Goal: Find specific page/section: Find specific page/section

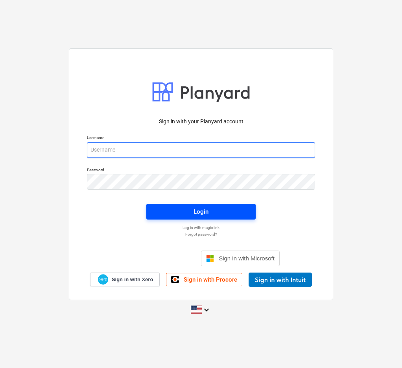
type input "[PERSON_NAME][EMAIL_ADDRESS][DOMAIN_NAME]"
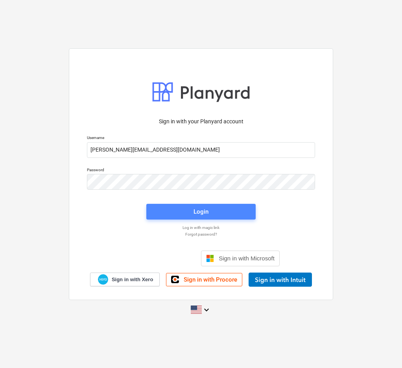
click at [196, 212] on div "Login" at bounding box center [200, 212] width 15 height 10
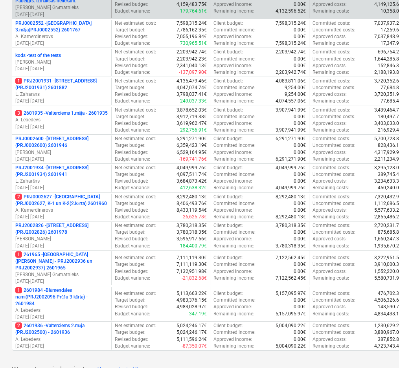
scroll to position [236, 0]
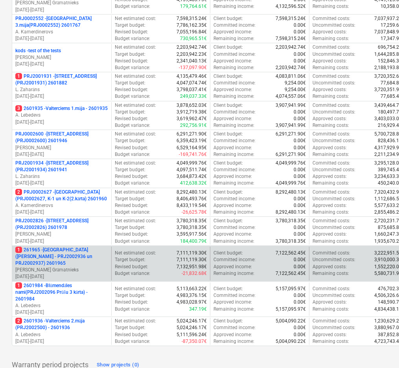
click at [33, 250] on p "1 261965 - [GEOGRAPHIC_DATA] ([PERSON_NAME] - PRJ2002936 un PRJ2002937) 2601965" at bounding box center [61, 257] width 93 height 20
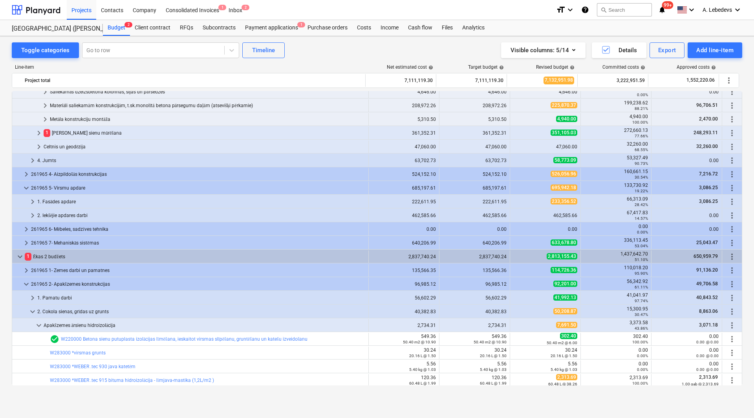
scroll to position [707, 0]
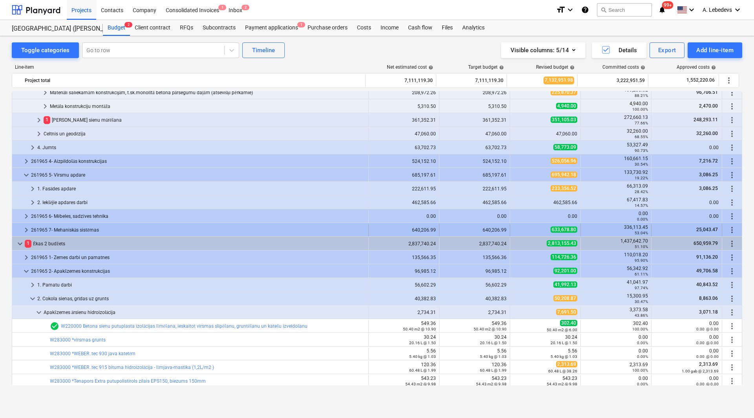
click at [26, 229] on span "keyboard_arrow_right" at bounding box center [26, 230] width 9 height 9
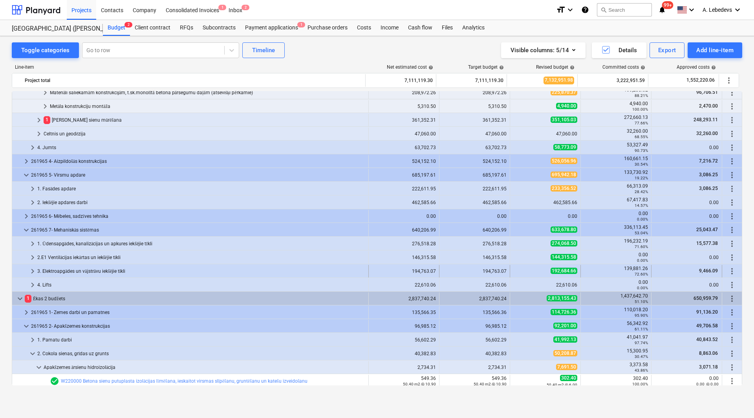
click at [32, 270] on span "keyboard_arrow_right" at bounding box center [32, 271] width 9 height 9
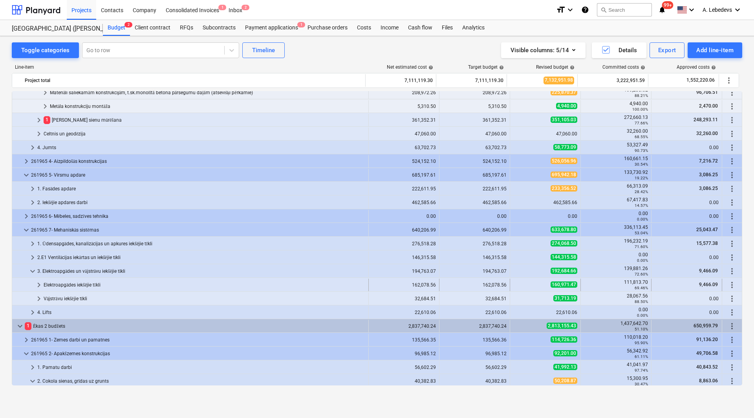
scroll to position [747, 0]
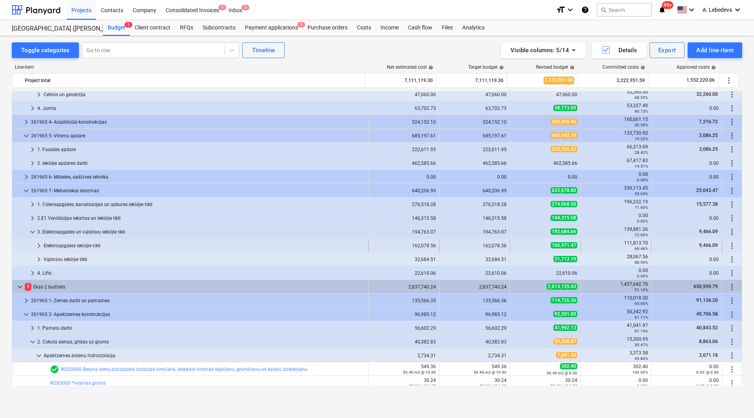
click at [37, 246] on span "keyboard_arrow_right" at bounding box center [38, 245] width 9 height 9
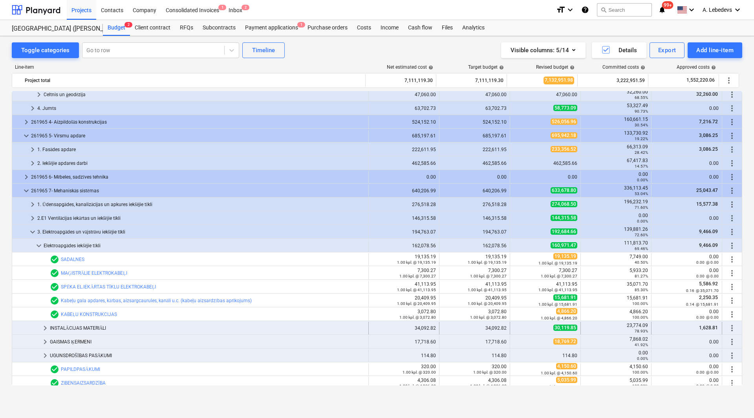
scroll to position [786, 0]
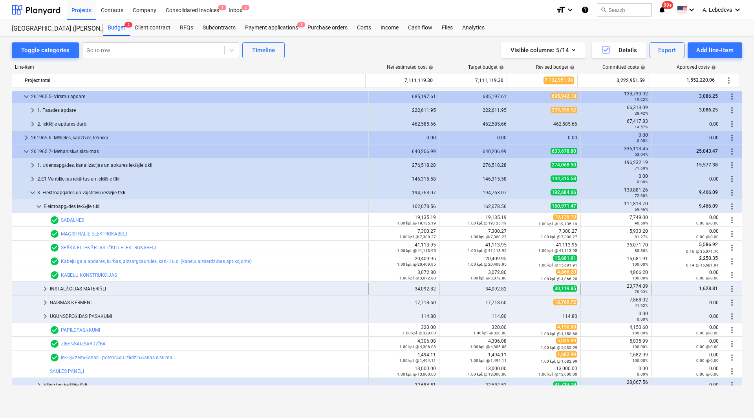
click at [43, 288] on span "keyboard_arrow_right" at bounding box center [44, 288] width 9 height 9
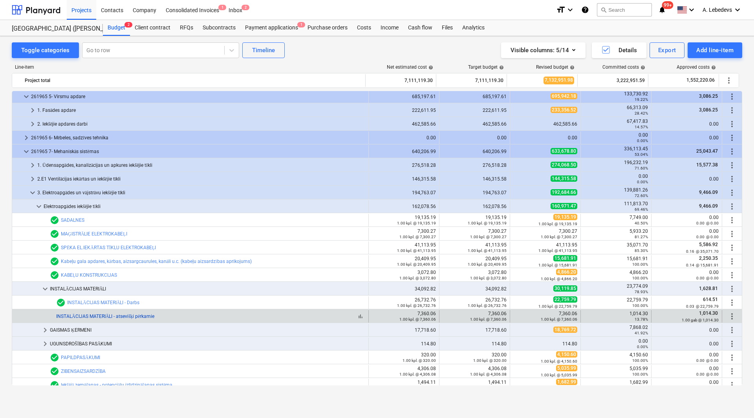
click at [106, 317] on link "INSTALĀCIJAS MATERIĀLI - atsevišķi pērkamie" at bounding box center [105, 317] width 98 height 6
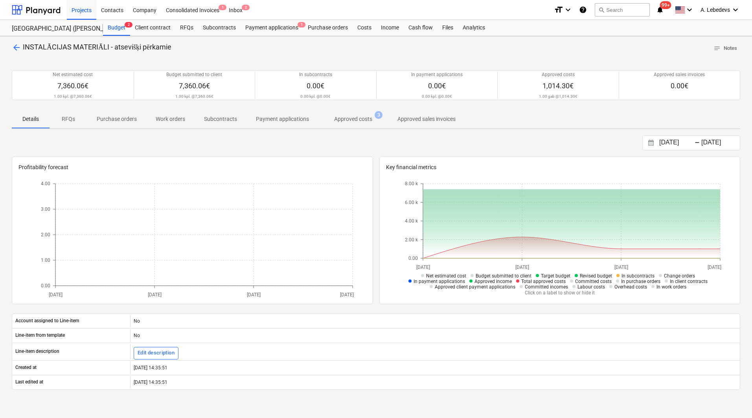
click at [348, 119] on p "Approved costs" at bounding box center [353, 119] width 38 height 8
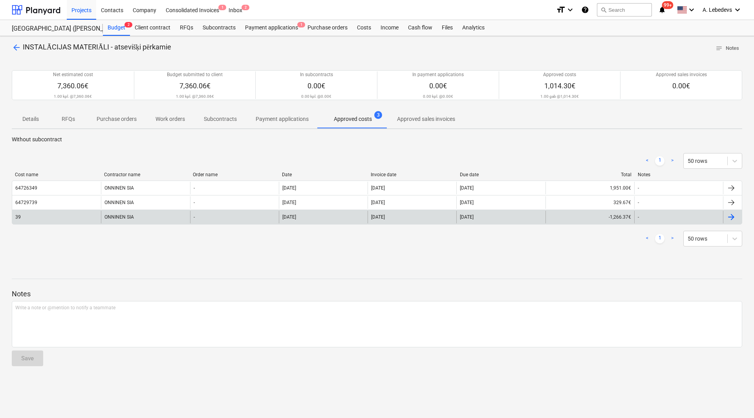
click at [121, 216] on div "ONNINEN SIA" at bounding box center [145, 217] width 89 height 13
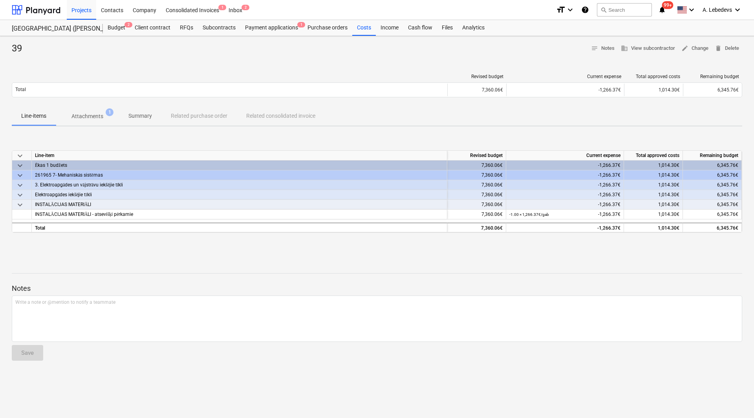
click at [91, 116] on p "Attachments" at bounding box center [88, 116] width 32 height 8
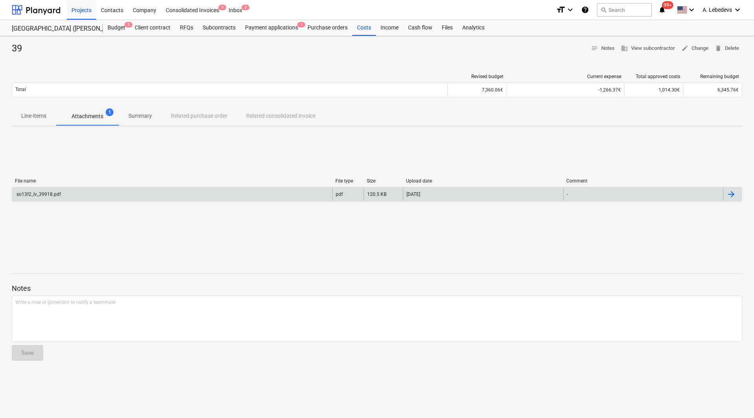
click at [48, 191] on div "so13f2_lv_39918.pdf" at bounding box center [172, 194] width 320 height 13
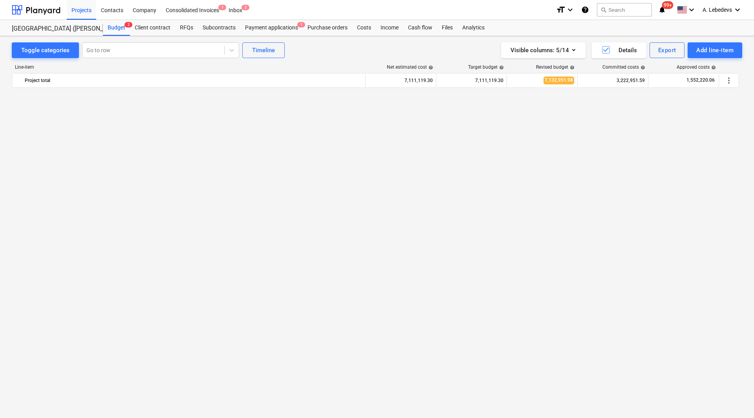
scroll to position [786, 0]
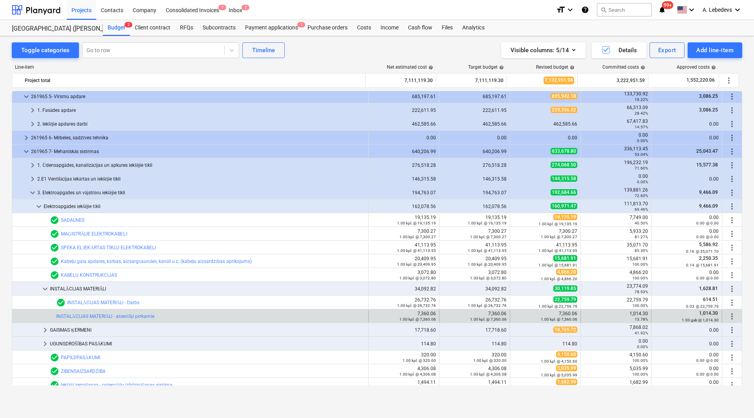
click at [106, 313] on div "bar_chart INSTALĀCIJAS MATERIĀLI - atsevišķi pērkamie" at bounding box center [210, 316] width 309 height 13
click at [106, 314] on link "INSTALĀCIJAS MATERIĀLI - atsevišķi pērkamie" at bounding box center [105, 317] width 98 height 6
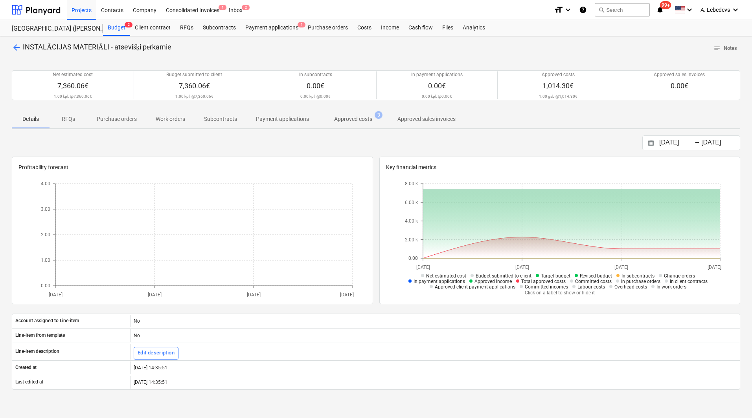
click at [350, 119] on p "Approved costs" at bounding box center [353, 119] width 38 height 8
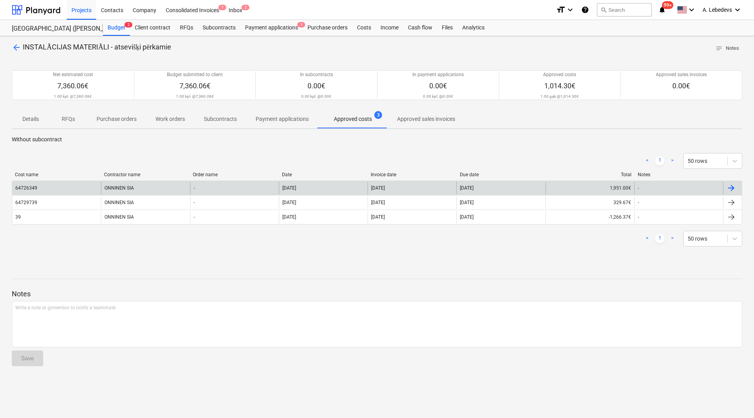
click at [120, 184] on div "ONNINEN SIA" at bounding box center [145, 188] width 89 height 13
click at [117, 185] on div "ONNINEN SIA" at bounding box center [145, 188] width 89 height 13
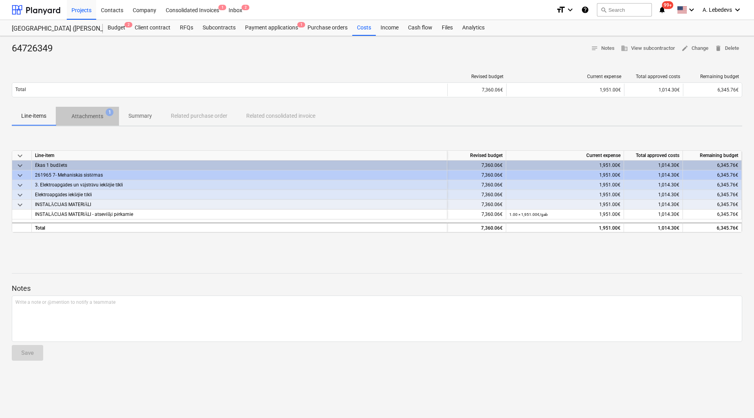
click at [93, 117] on p "Attachments" at bounding box center [88, 116] width 32 height 8
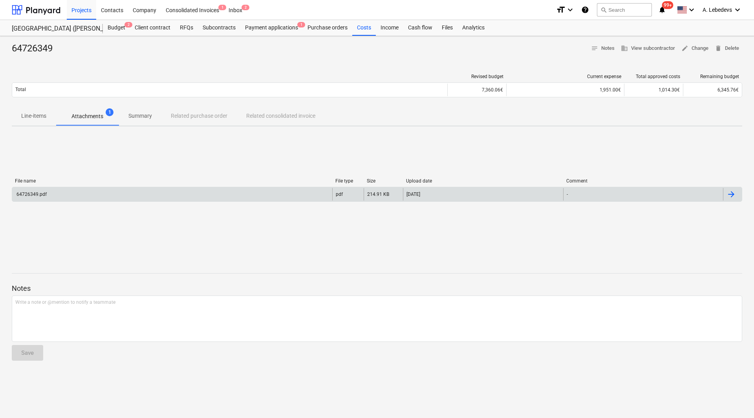
click at [32, 194] on div "64726349.pdf" at bounding box center [30, 195] width 31 height 6
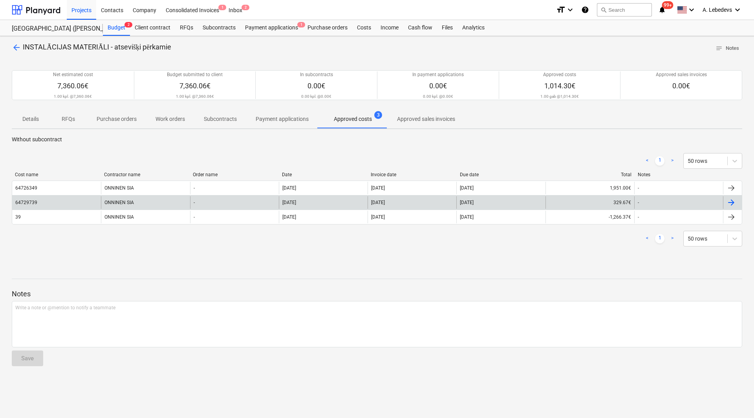
click at [117, 201] on div "ONNINEN SIA" at bounding box center [145, 202] width 89 height 13
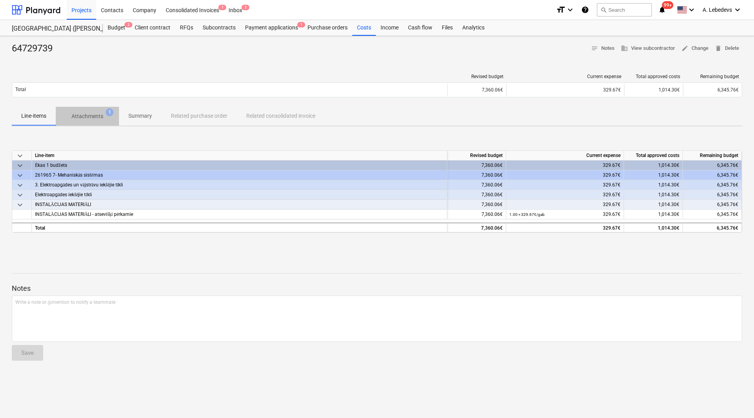
click at [92, 112] on span "Attachments 1" at bounding box center [87, 116] width 63 height 14
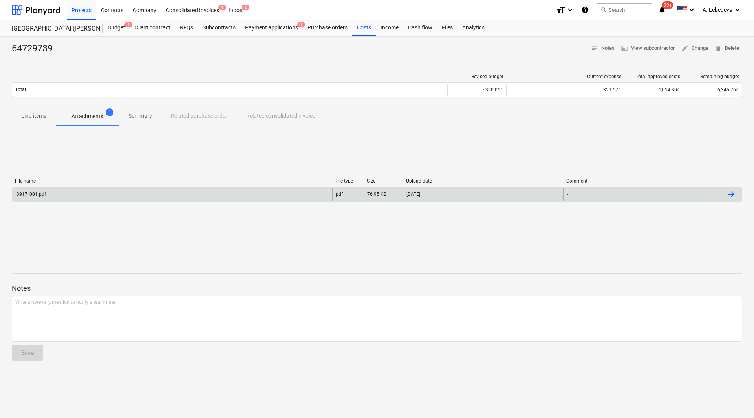
click at [24, 194] on div "3917_001.pdf" at bounding box center [30, 195] width 31 height 6
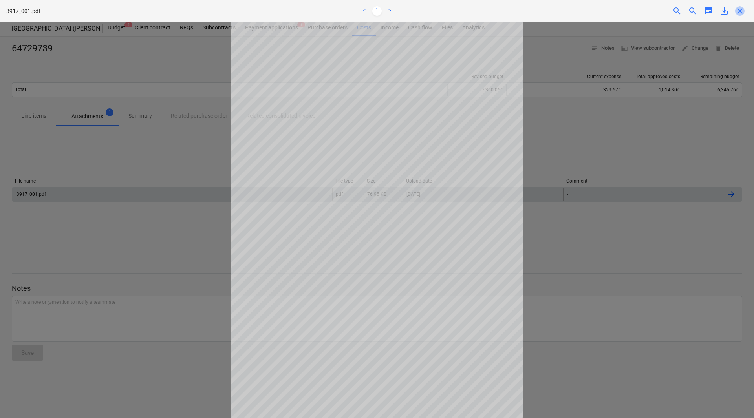
click at [401, 11] on span "close" at bounding box center [740, 10] width 9 height 9
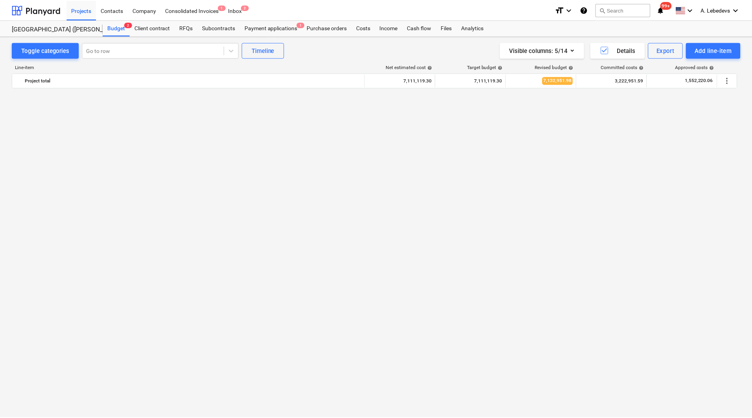
scroll to position [786, 0]
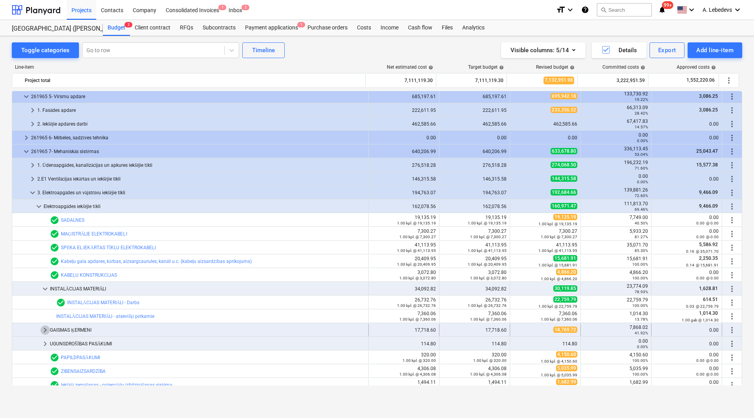
click at [44, 329] on span "keyboard_arrow_right" at bounding box center [44, 330] width 9 height 9
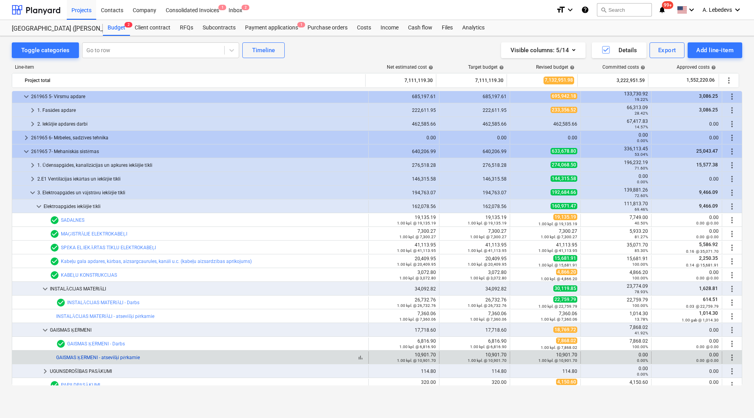
click at [111, 354] on link "GAISMAS ĶERMENI - atsevišķi pērkamie" at bounding box center [98, 358] width 84 height 6
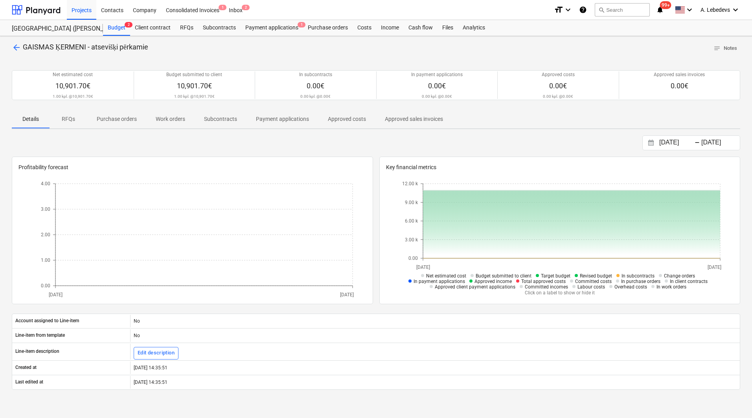
click at [10, 105] on div "arrow_back GAISMAS ĶERMENI - atsevišķi pērkamie notes Notes Net estimated cost …" at bounding box center [376, 279] width 752 height 486
